Goal: Information Seeking & Learning: Learn about a topic

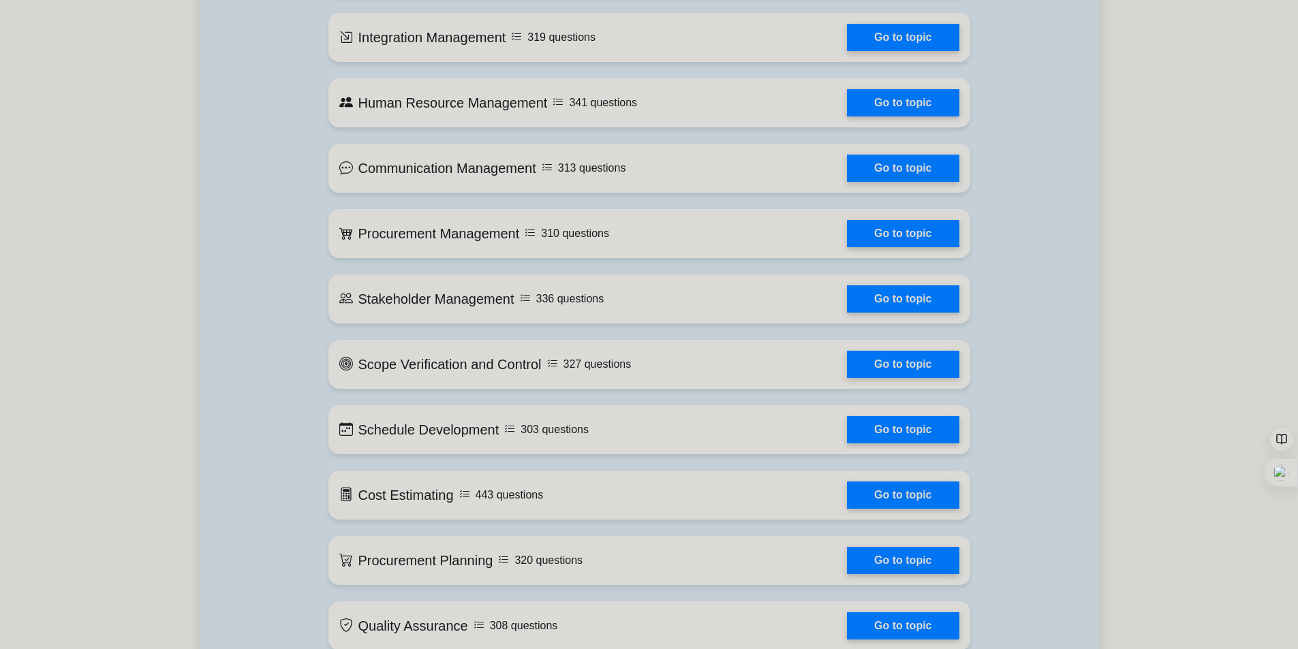
scroll to position [1136, 0]
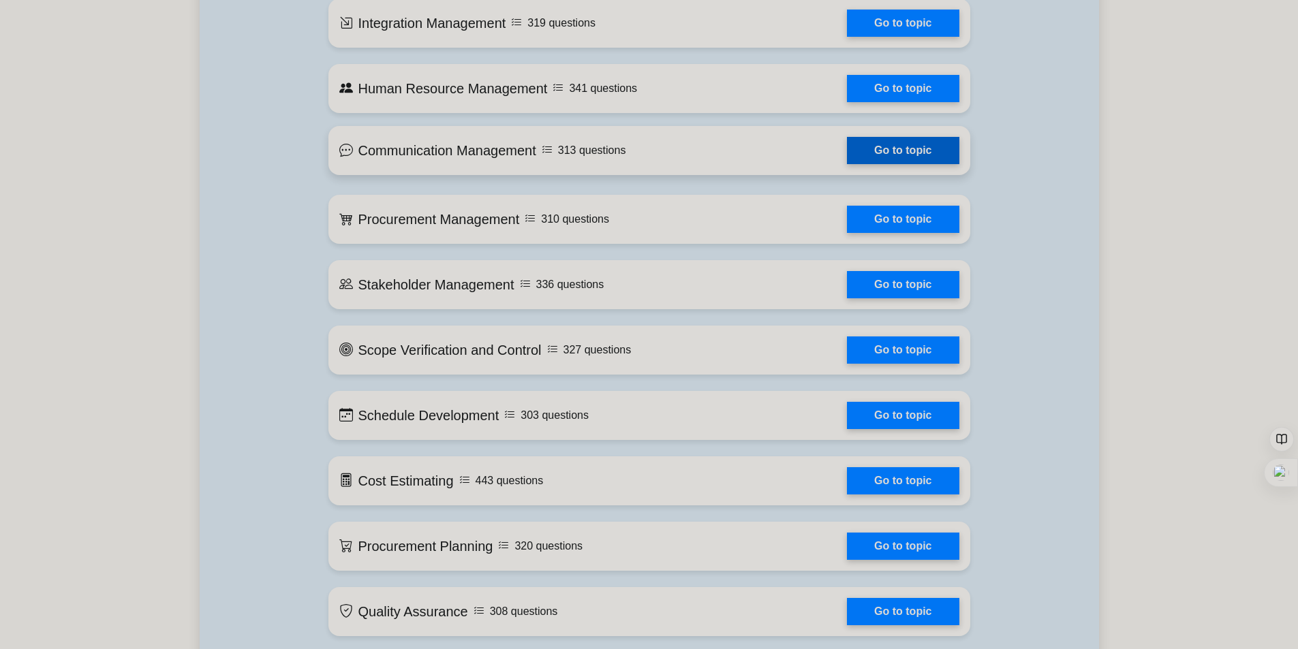
click at [889, 164] on link "Go to topic" at bounding box center [903, 150] width 112 height 27
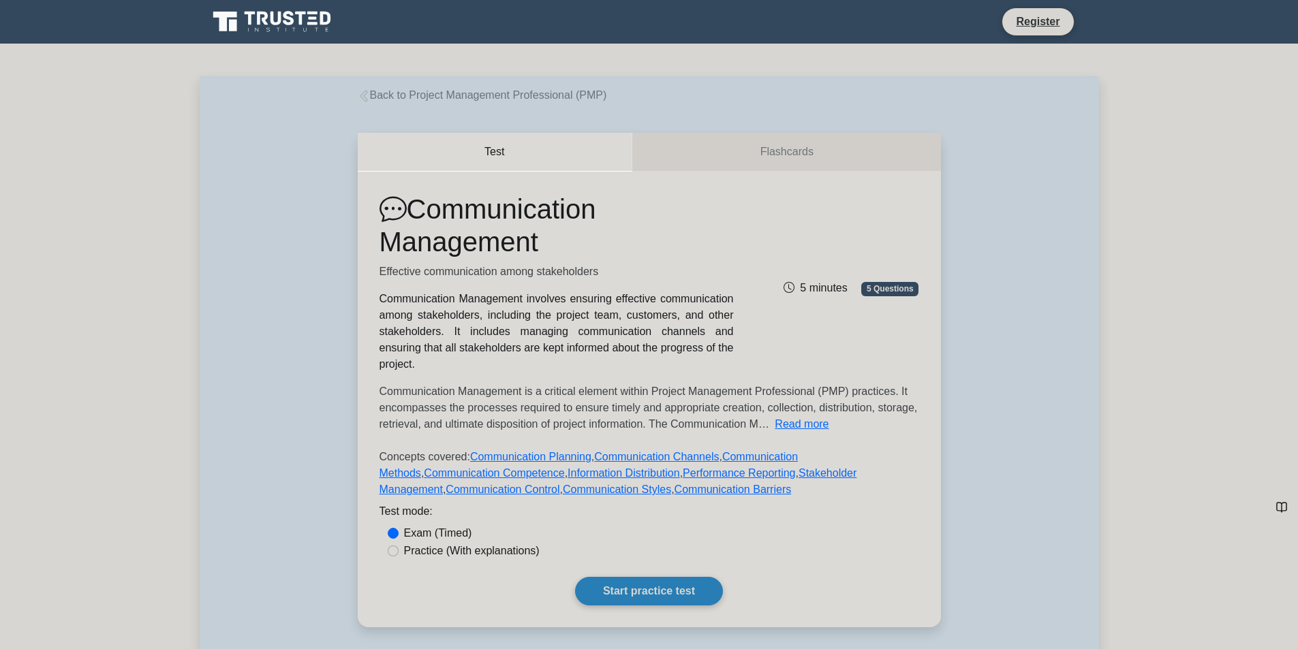
click at [646, 580] on link "Start practice test" at bounding box center [649, 591] width 148 height 29
click at [633, 580] on link "Start practice test" at bounding box center [649, 591] width 148 height 29
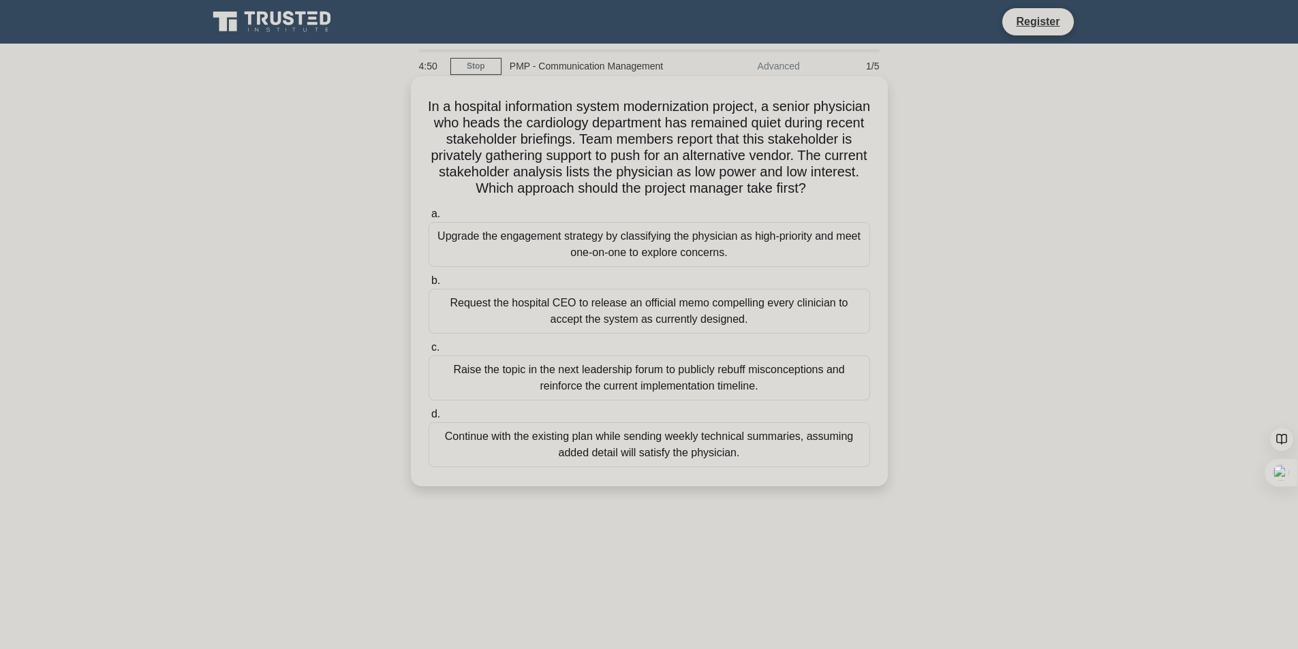
click at [612, 267] on div "Upgrade the engagement strategy by classifying the physician as high-priority a…" at bounding box center [648, 244] width 441 height 45
click at [428, 219] on input "a. Upgrade the engagement strategy by classifying the physician as high-priorit…" at bounding box center [428, 214] width 0 height 9
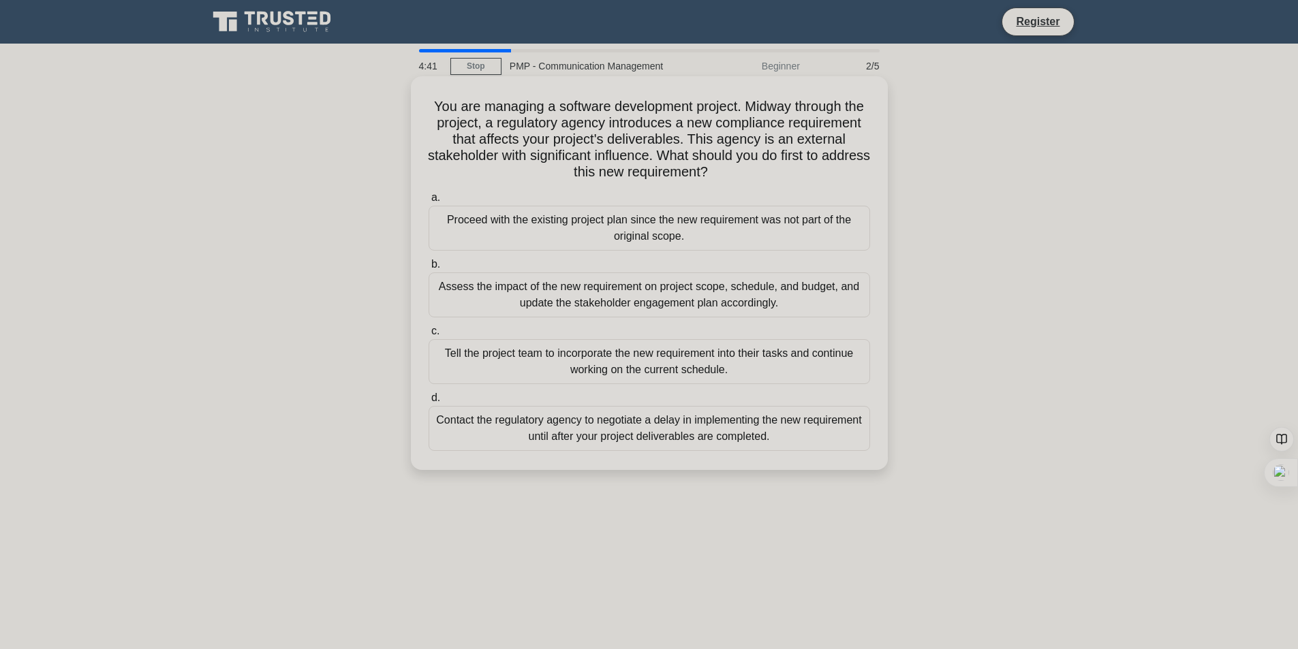
click at [782, 81] on div "You are managing a software development project. Midway through the project, a …" at bounding box center [649, 273] width 477 height 394
click at [776, 63] on div "Beginner" at bounding box center [748, 65] width 119 height 27
click at [470, 69] on link "Stop" at bounding box center [475, 66] width 51 height 17
